Goal: Task Accomplishment & Management: Complete application form

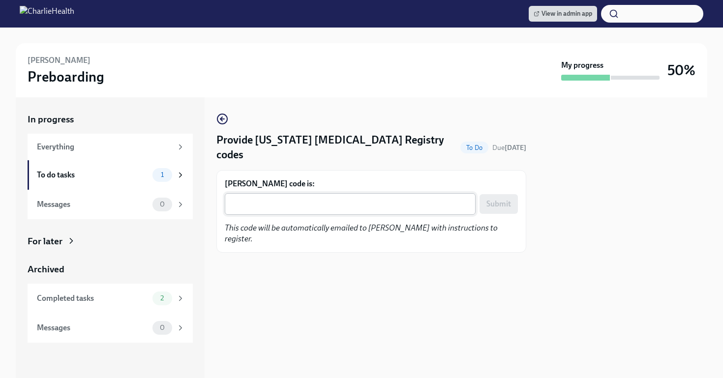
click at [307, 204] on textarea "Kristian McCalop's code is:" at bounding box center [350, 204] width 239 height 12
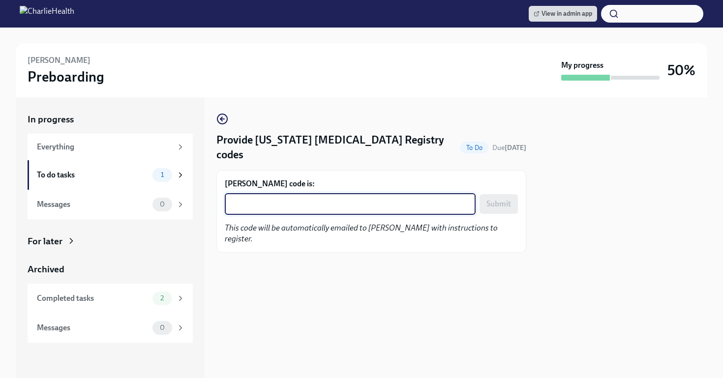
paste textarea "S9Z8KSKK17P2"
type textarea "S9Z8KSKK17P2"
click at [498, 205] on span "Submit" at bounding box center [499, 204] width 25 height 10
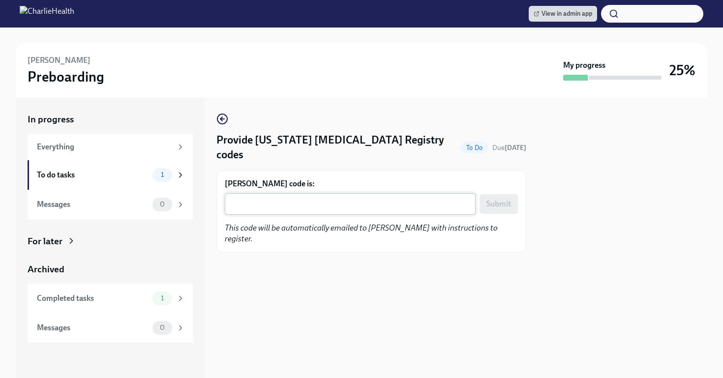
click at [274, 207] on textarea "Kayla Parker's code is:" at bounding box center [350, 204] width 239 height 12
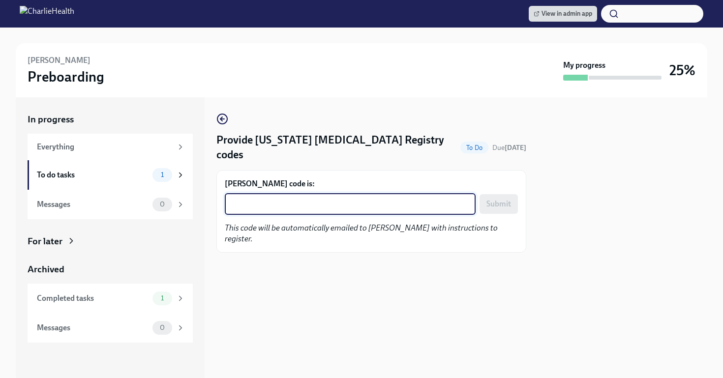
paste textarea "OJF4W6OXYE7O"
type textarea "OJF4W6OXYE7O"
click at [506, 206] on span "Submit" at bounding box center [499, 204] width 25 height 10
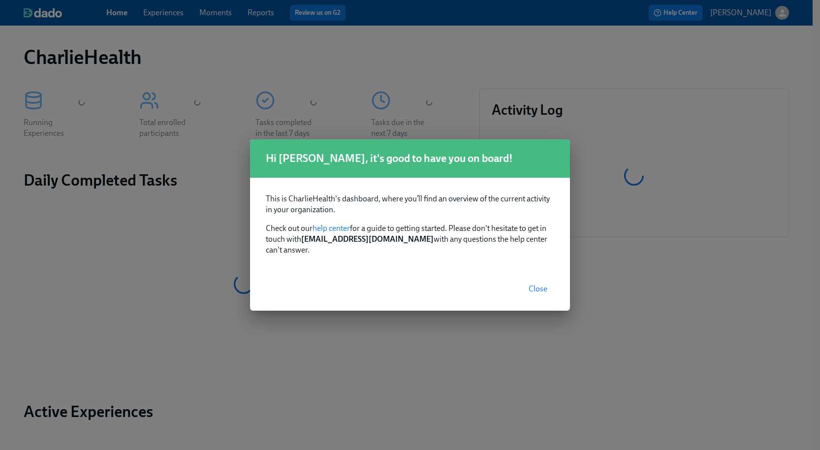
click at [549, 282] on button "Close" at bounding box center [538, 289] width 32 height 20
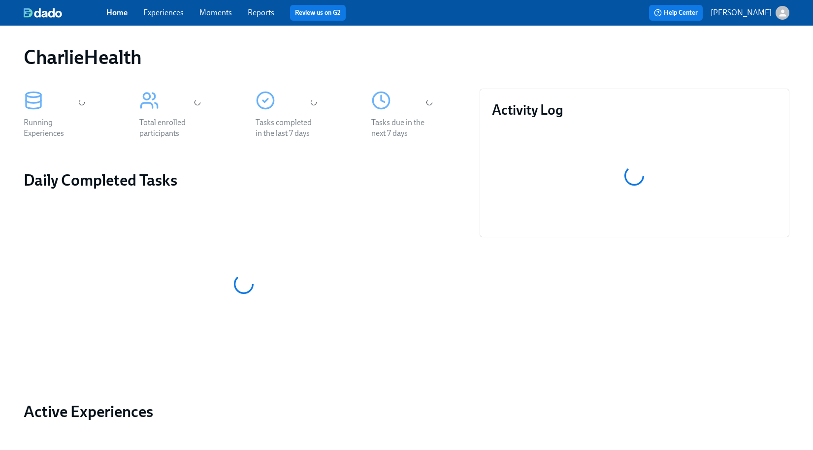
click at [170, 11] on link "Experiences" at bounding box center [163, 12] width 40 height 9
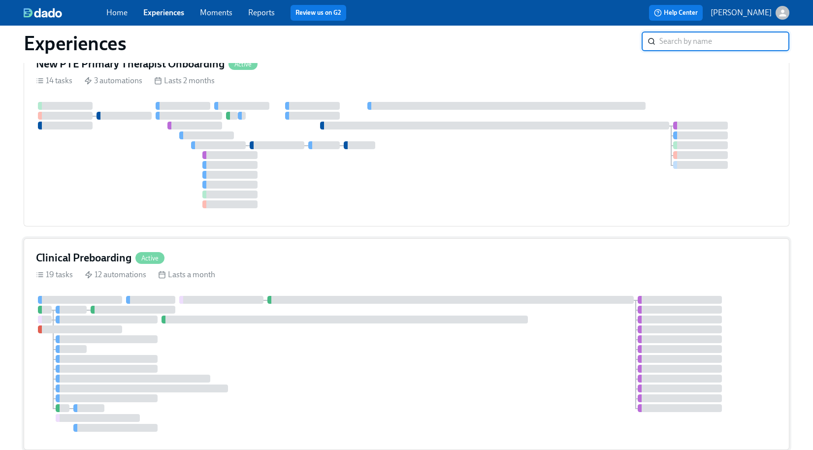
scroll to position [239, 0]
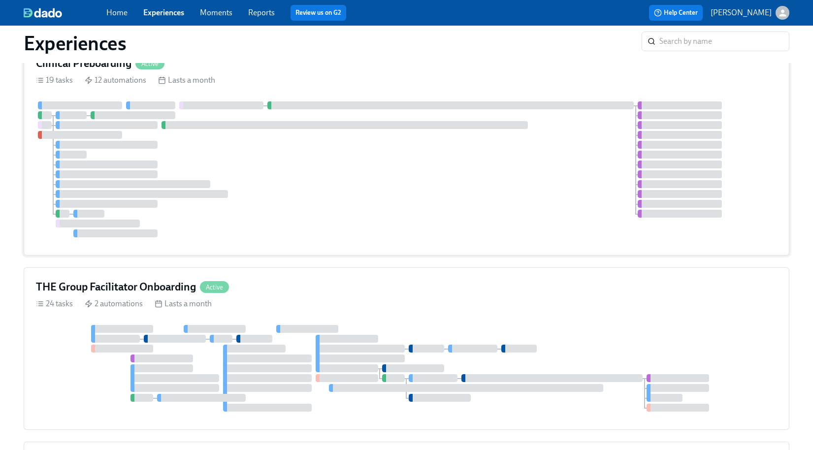
click at [390, 215] on div at bounding box center [406, 169] width 741 height 136
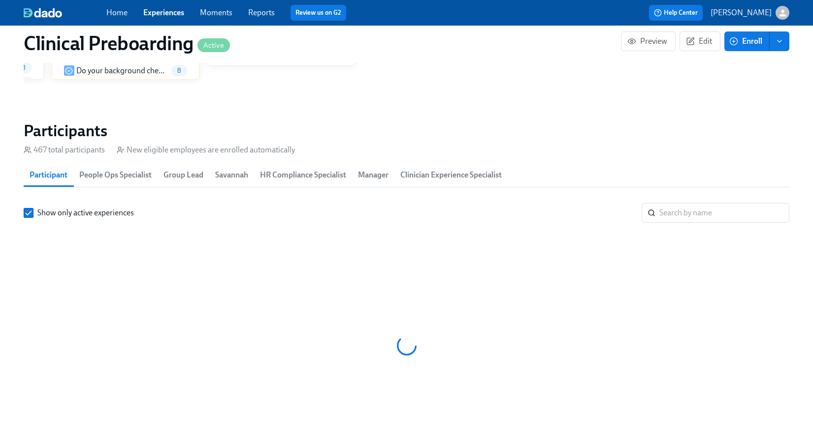
scroll to position [0, 11350]
click at [664, 212] on input "search" at bounding box center [724, 213] width 130 height 20
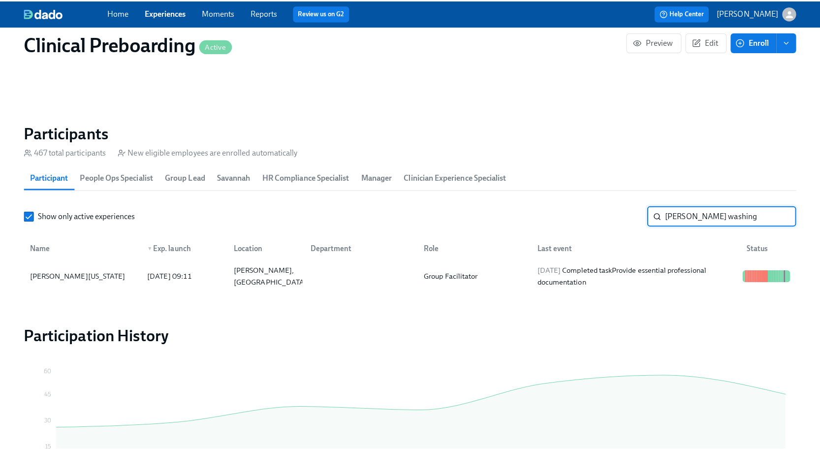
scroll to position [0, 11980]
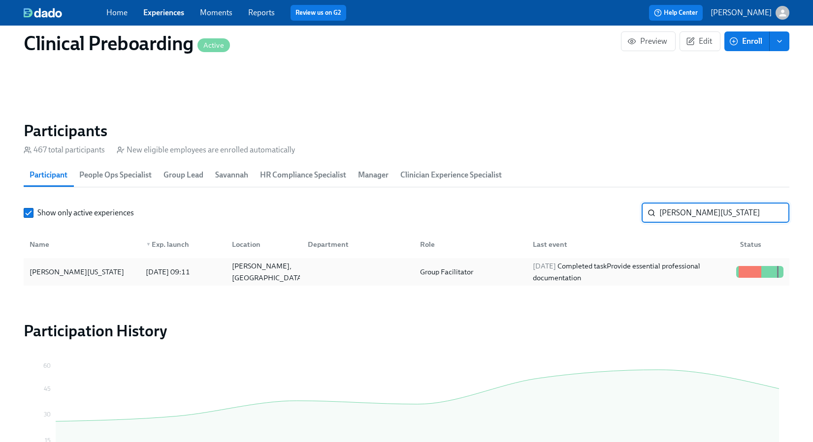
type input "[PERSON_NAME][US_STATE]"
click at [111, 267] on div "[PERSON_NAME][US_STATE]" at bounding box center [82, 272] width 112 height 20
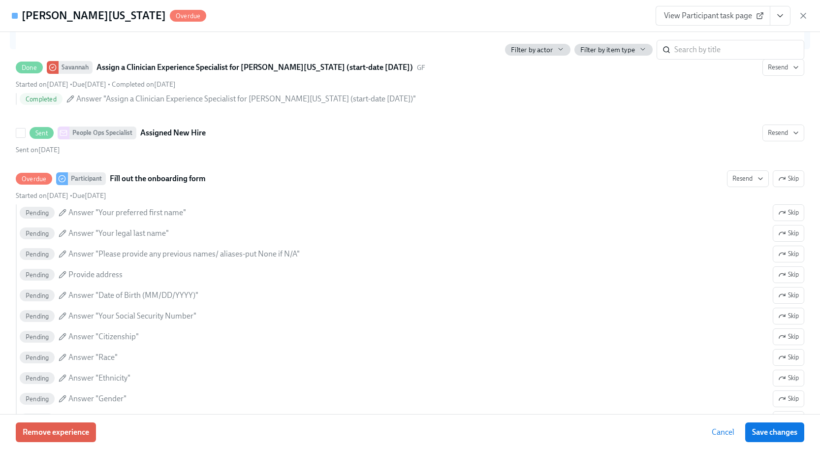
scroll to position [744, 0]
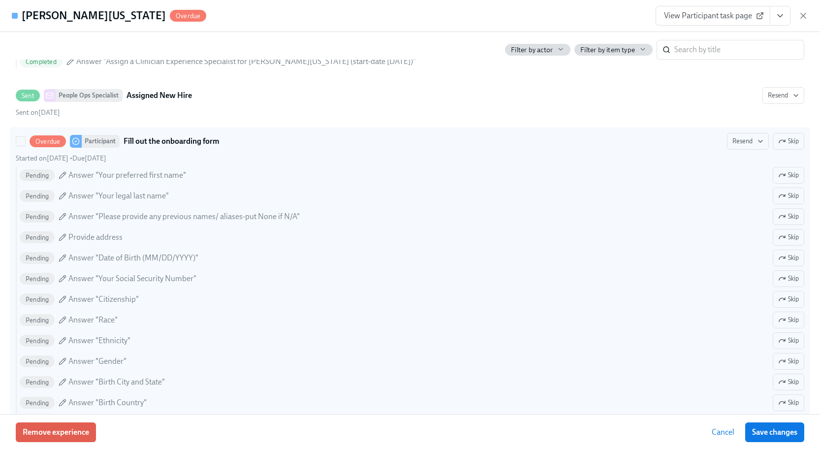
click at [477, 256] on div "Pending Answer "Date of Birth (MM/DD/YYYY)" Skip" at bounding box center [412, 258] width 785 height 17
click at [25, 146] on input "Overdue Participant Fill out the onboarding form Resend Skip Started on [DATE] …" at bounding box center [20, 141] width 9 height 9
checkbox input "true"
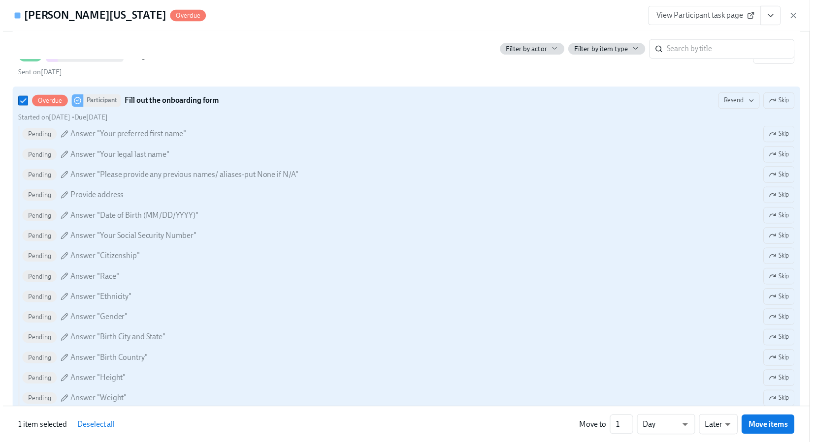
scroll to position [778, 0]
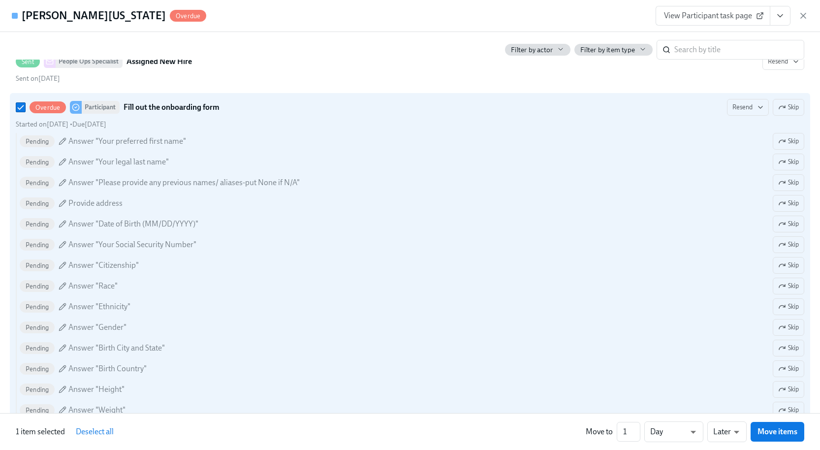
click at [725, 15] on span "View Participant task page" at bounding box center [713, 16] width 98 height 10
click at [808, 14] on div "[PERSON_NAME][US_STATE] Overdue View Participant task page" at bounding box center [410, 16] width 820 height 32
click at [806, 14] on icon "button" at bounding box center [803, 16] width 10 height 10
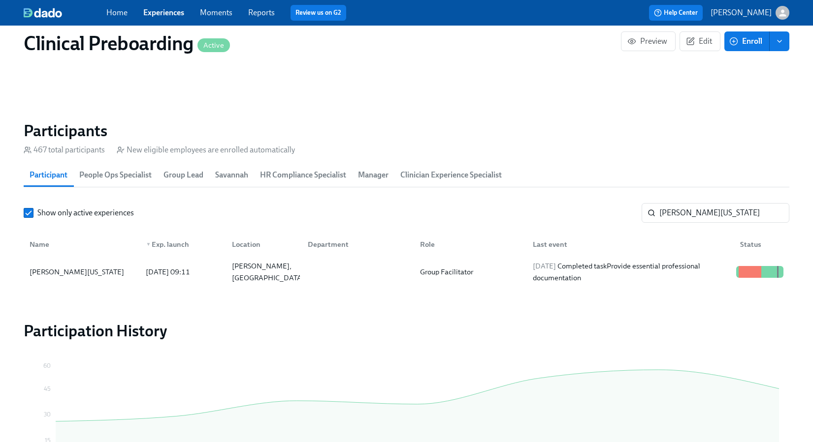
scroll to position [0, 11980]
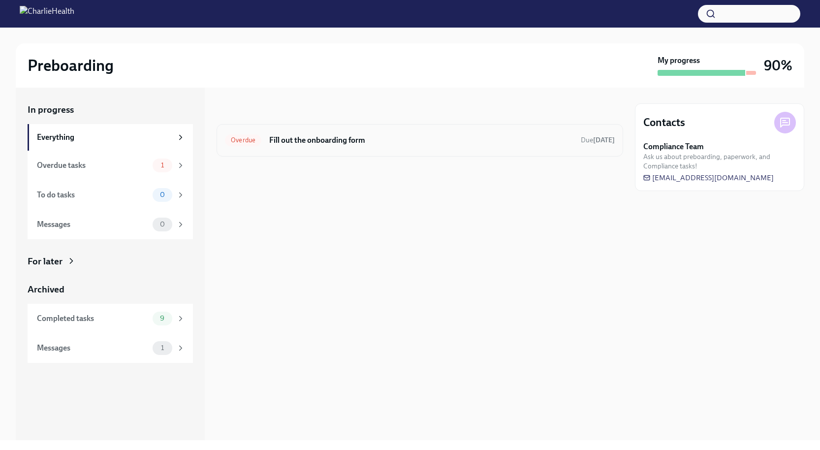
click at [511, 139] on h6 "Fill out the onboarding form" at bounding box center [421, 140] width 304 height 11
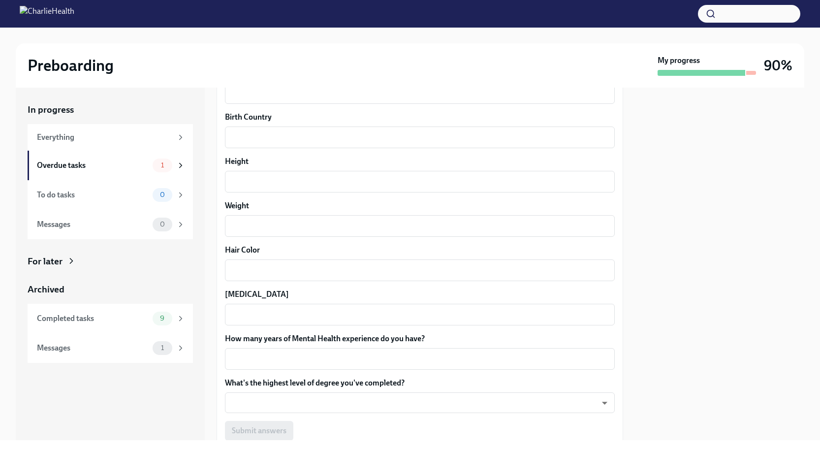
scroll to position [802, 0]
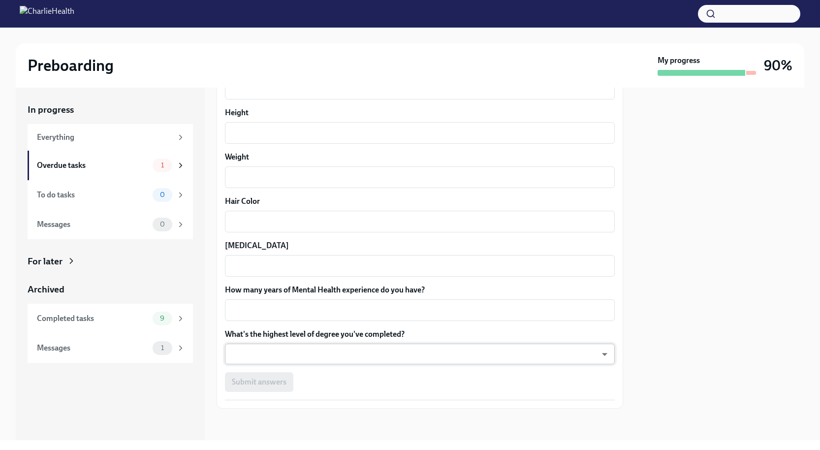
click at [379, 363] on body "Preboarding My progress 90% In progress Everything Overdue tasks 1 To do tasks …" at bounding box center [410, 225] width 820 height 450
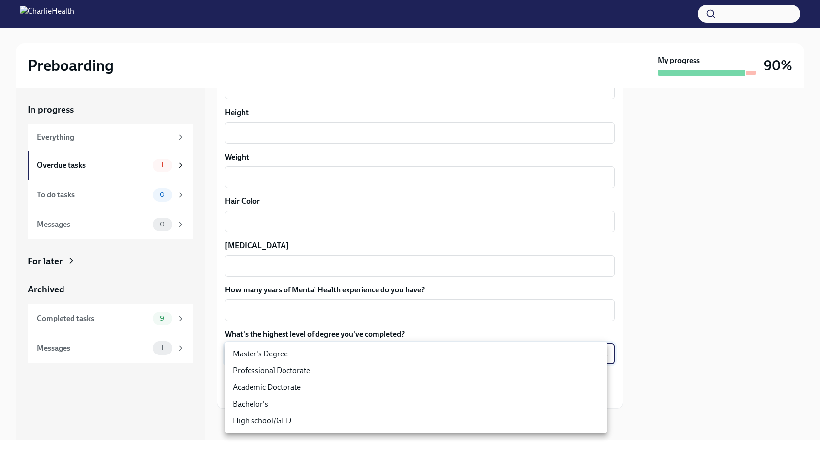
click at [355, 353] on li "Master's Degree" at bounding box center [416, 354] width 382 height 17
type input "2vBr-ghkD"
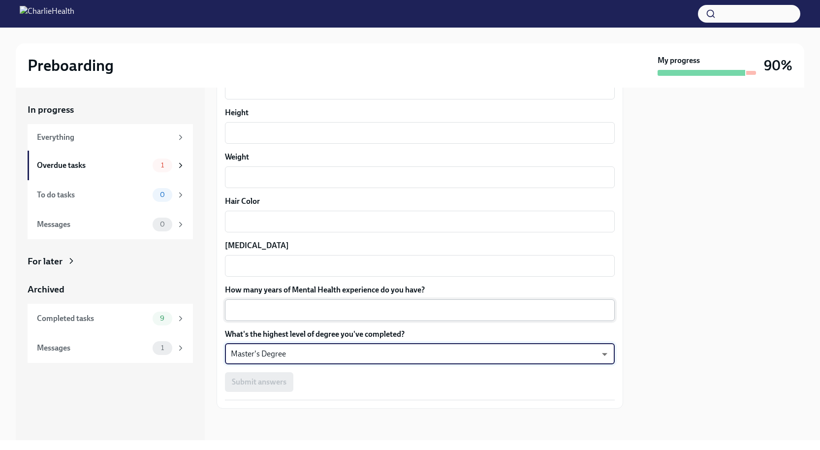
click at [353, 314] on textarea "How many years of Mental Health experience do you have?" at bounding box center [420, 310] width 378 height 12
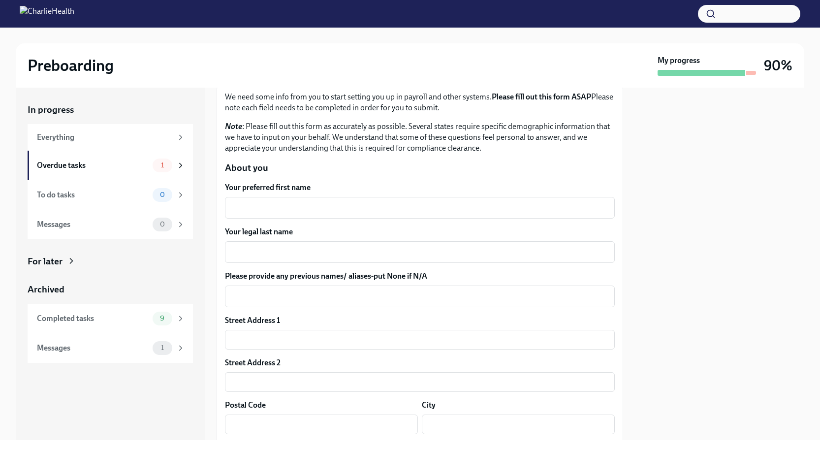
scroll to position [0, 0]
